Goal: Find specific page/section

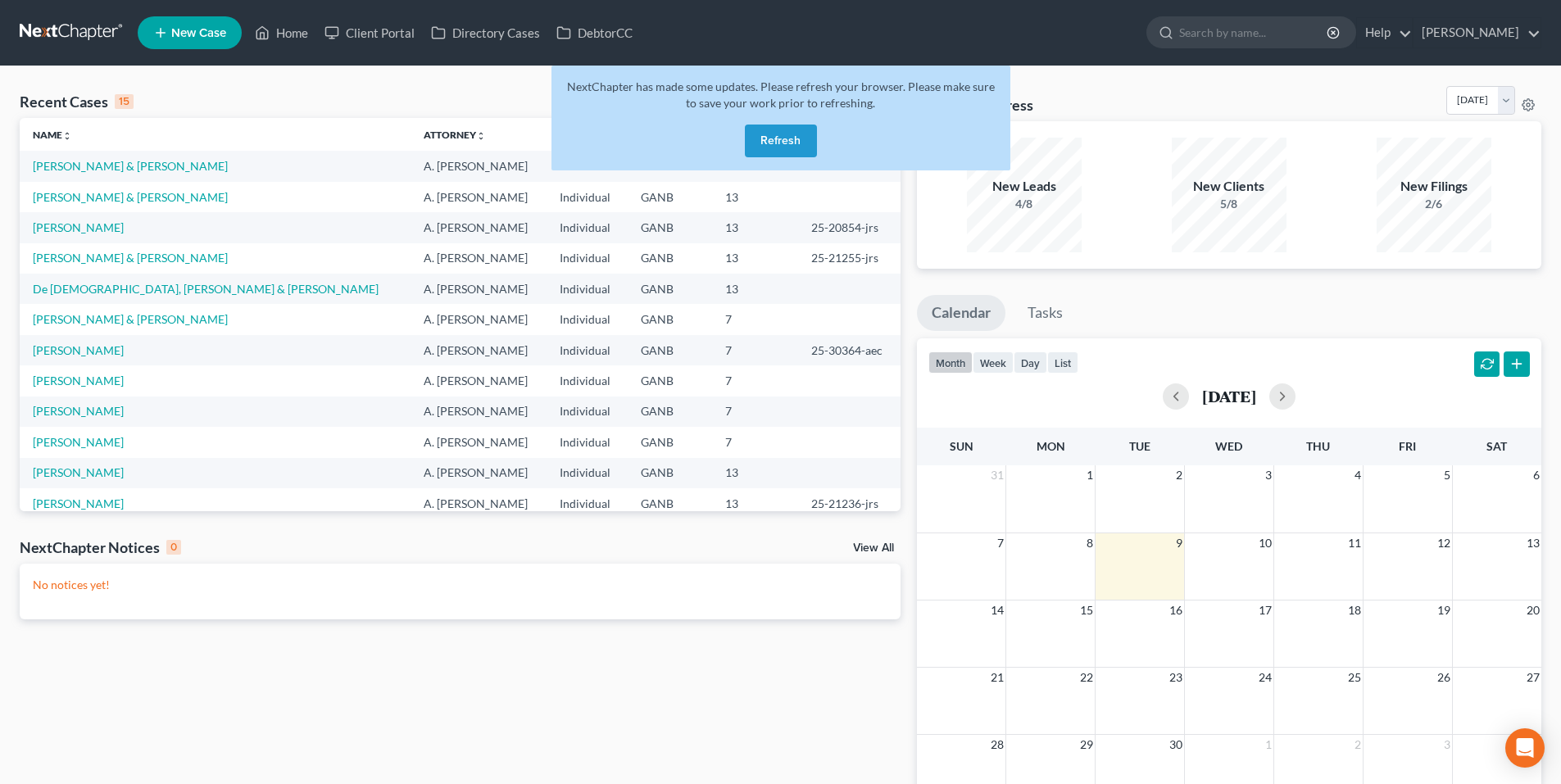
click at [777, 146] on button "Refresh" at bounding box center [780, 140] width 72 height 33
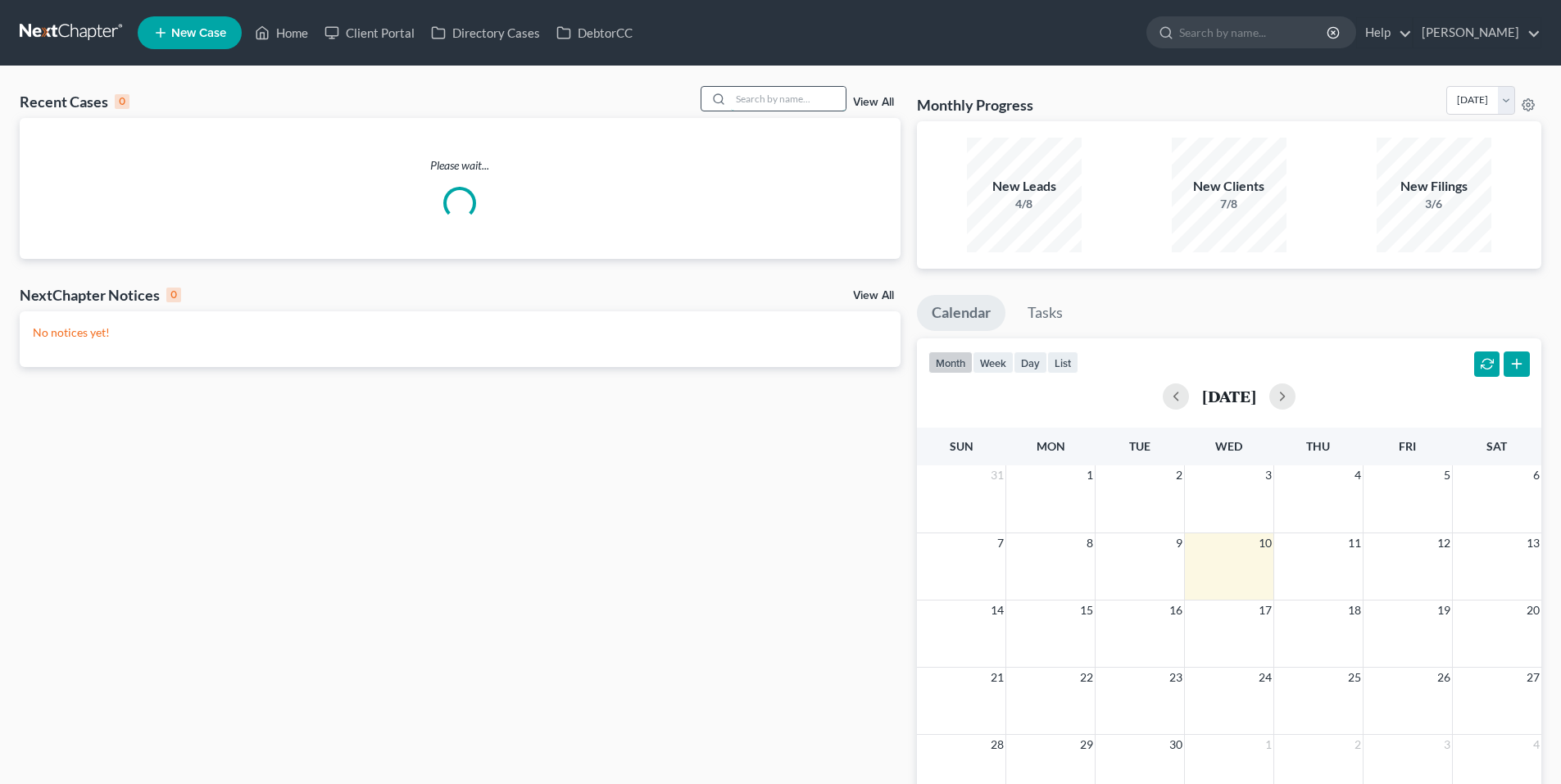
click at [806, 94] on input "search" at bounding box center [788, 99] width 115 height 24
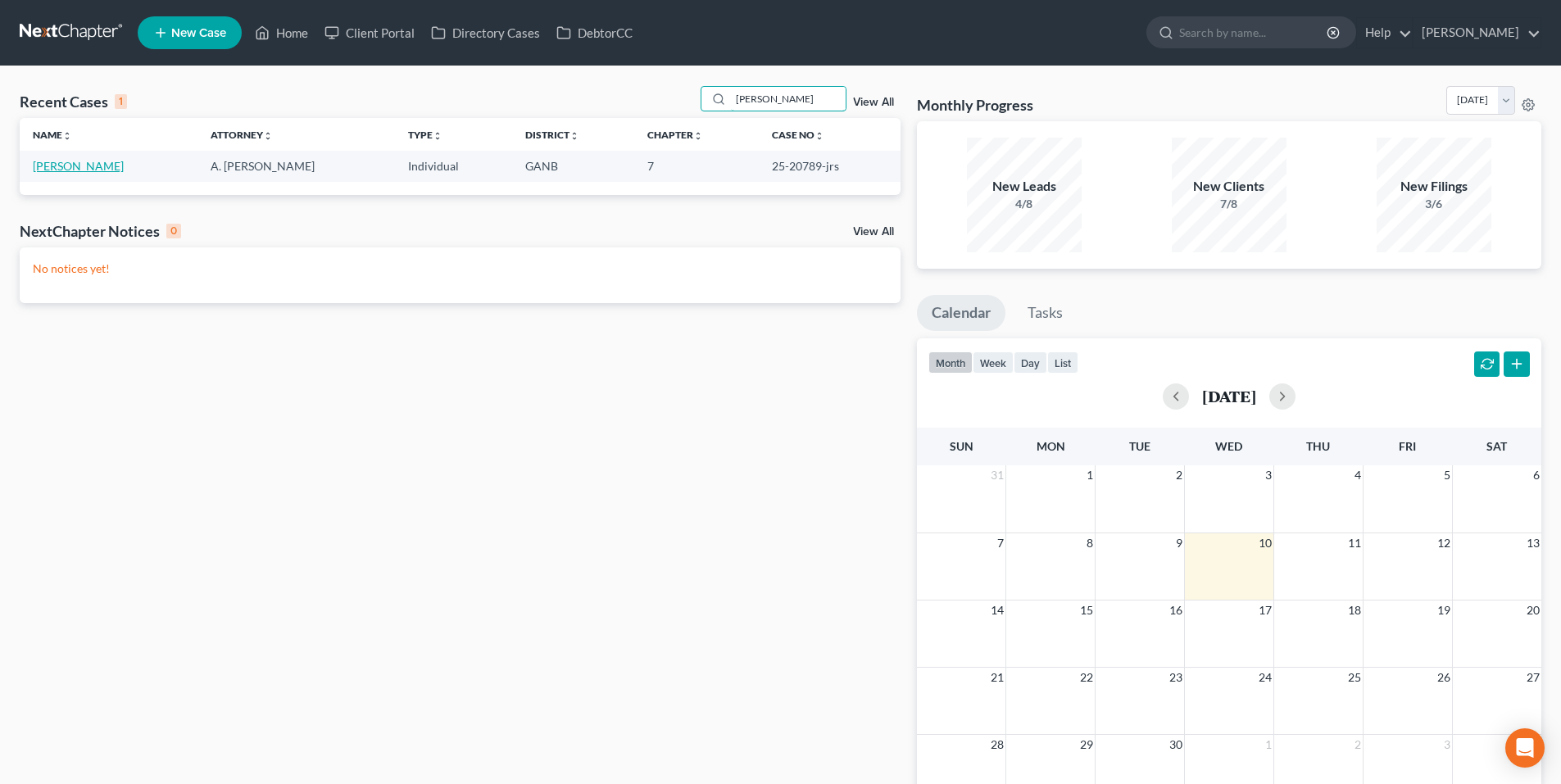
type input "umstead"
click at [52, 159] on link "Umstead, Alexander" at bounding box center [78, 166] width 91 height 14
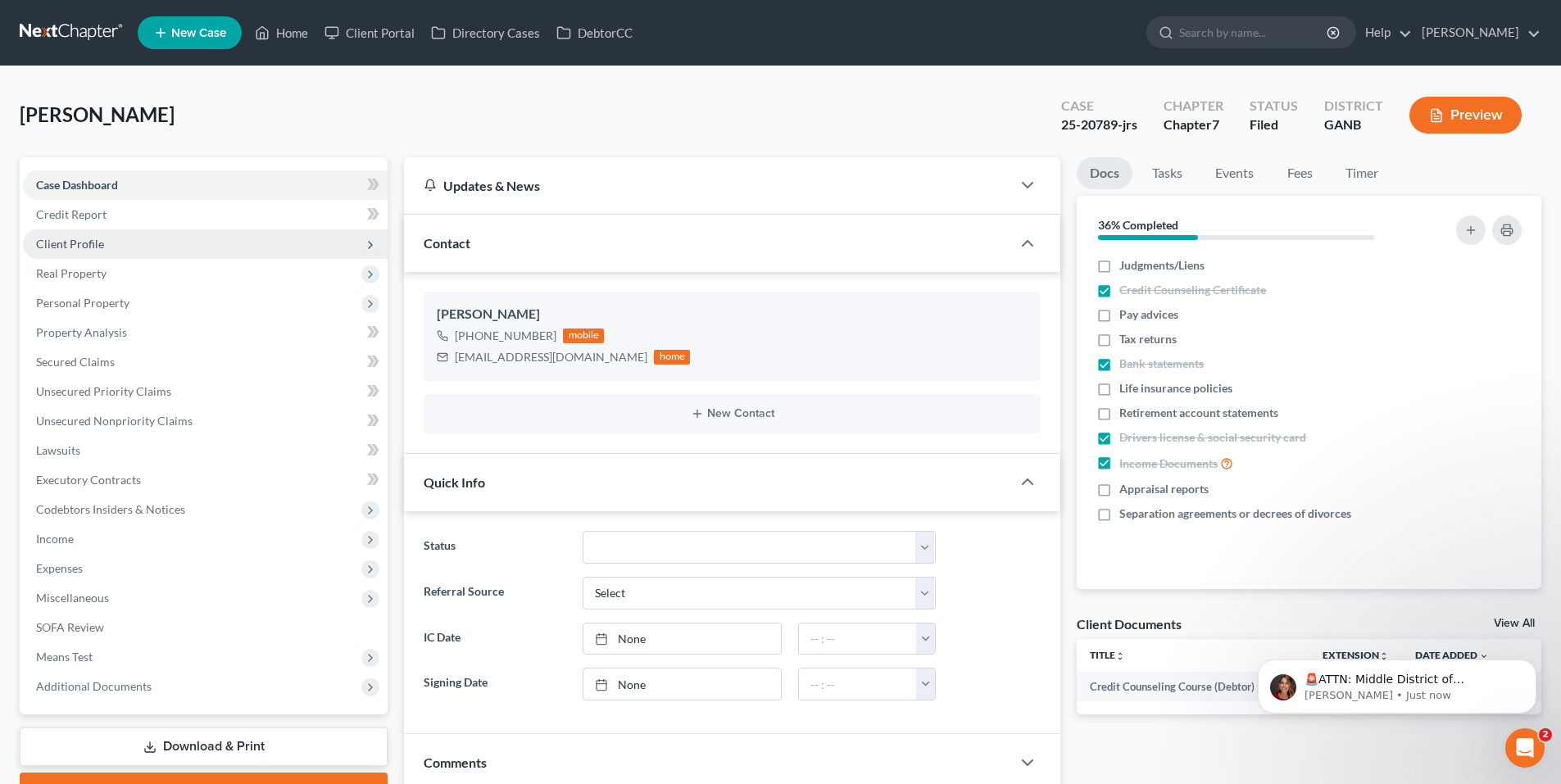
click at [88, 240] on span "Client Profile" at bounding box center [70, 244] width 68 height 14
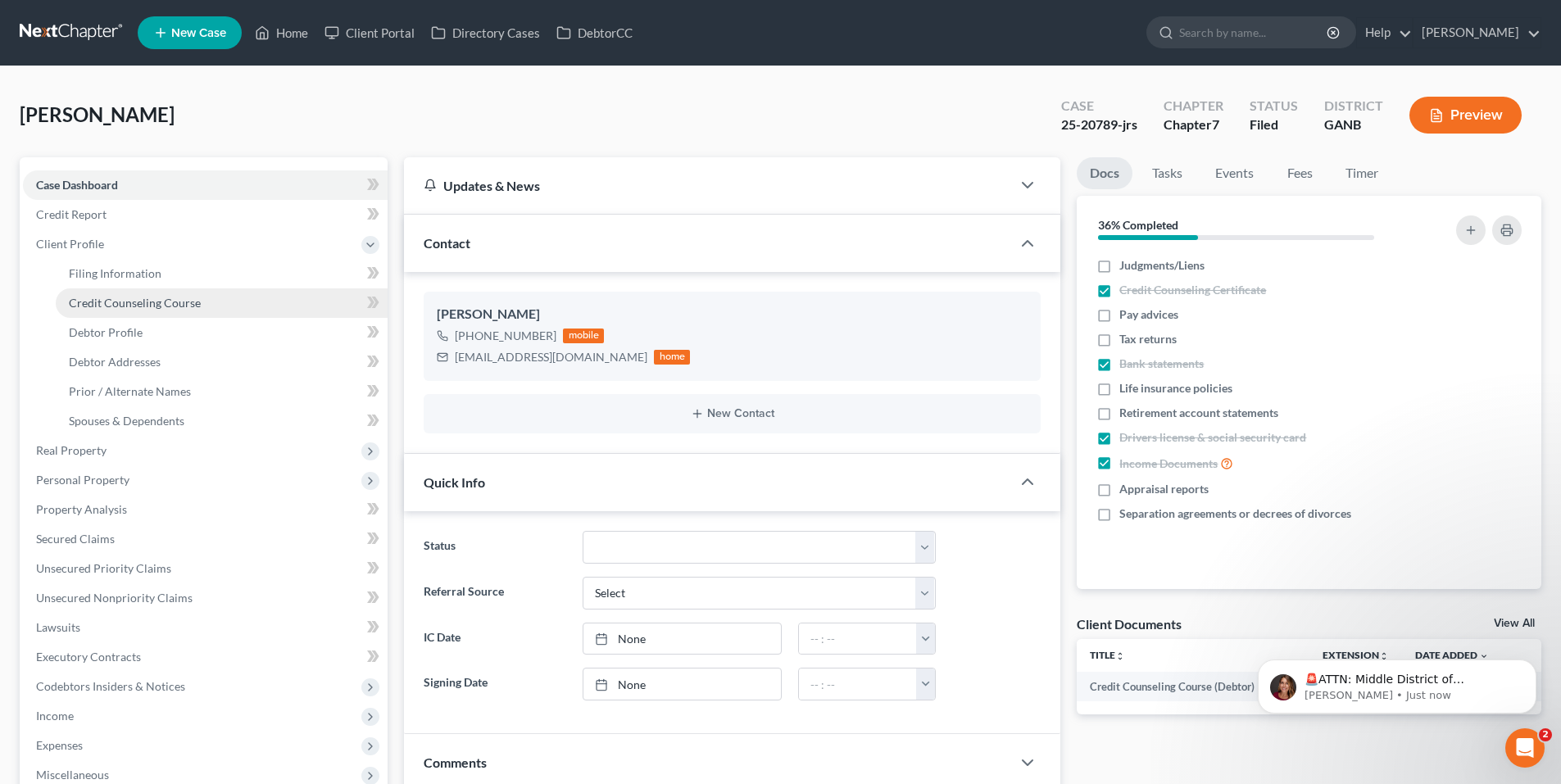
click at [140, 308] on span "Credit Counseling Course" at bounding box center [134, 303] width 132 height 14
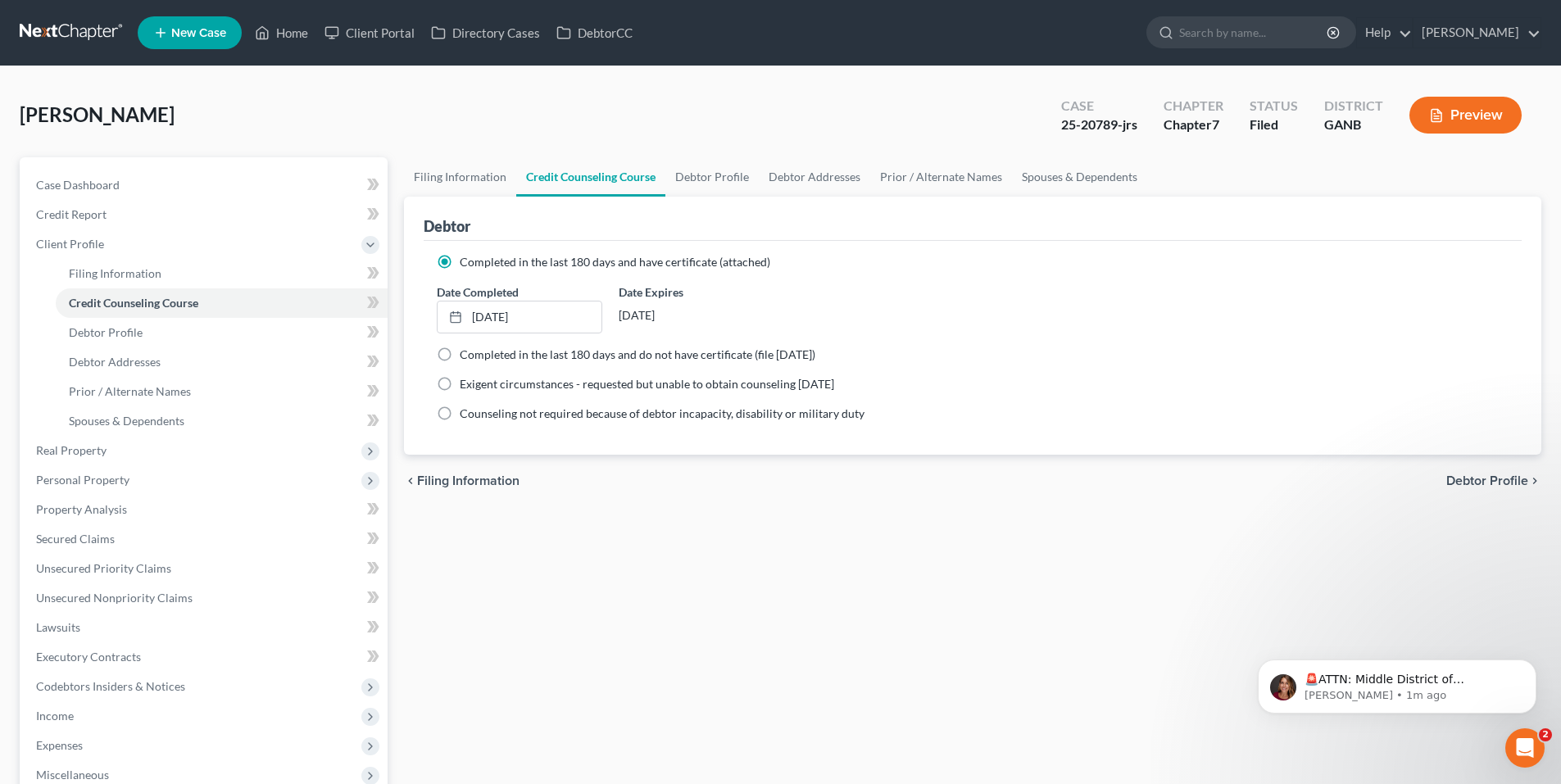
click at [67, 20] on link at bounding box center [72, 32] width 105 height 29
